Goal: Find specific page/section: Find specific page/section

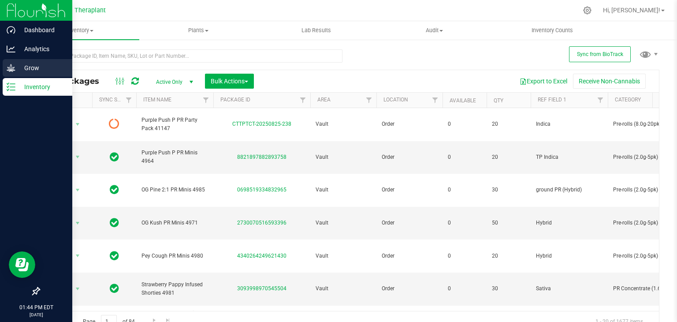
click at [18, 70] on p "Grow" at bounding box center [41, 68] width 53 height 11
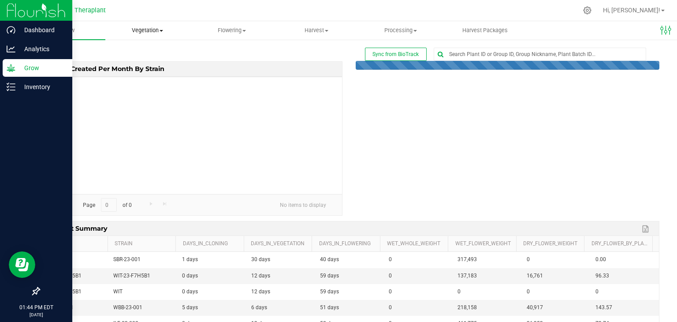
click at [164, 29] on span "Vegetation" at bounding box center [147, 30] width 83 height 8
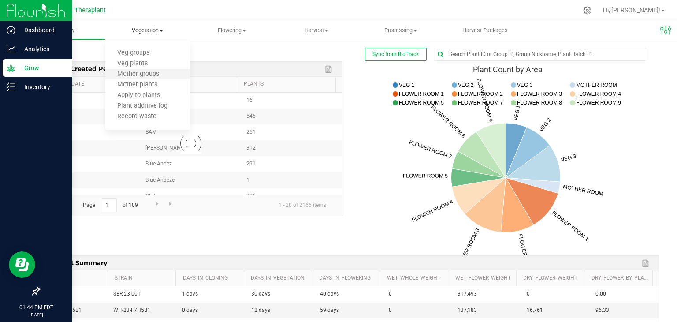
click at [153, 78] on li "Mother groups" at bounding box center [147, 74] width 84 height 11
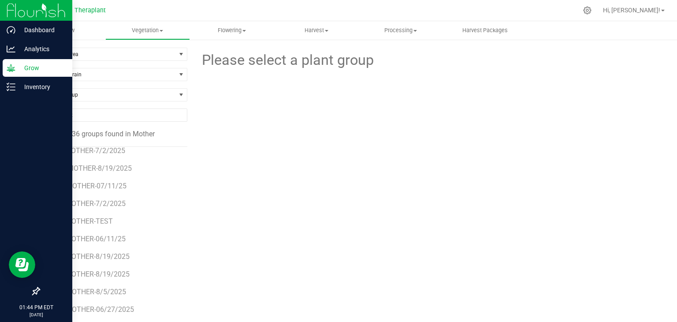
scroll to position [44, 0]
click at [120, 237] on span "BLU-MOTHER-06/11/25" at bounding box center [89, 238] width 76 height 8
